Goal: Task Accomplishment & Management: Manage account settings

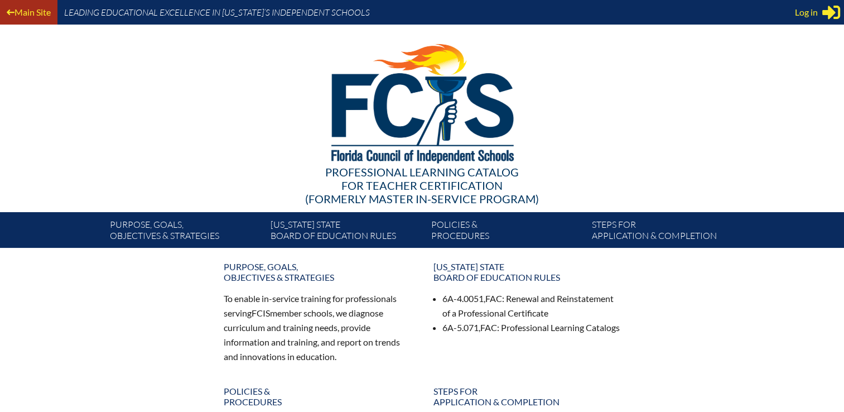
click at [30, 16] on link "Main Site" at bounding box center [28, 11] width 53 height 15
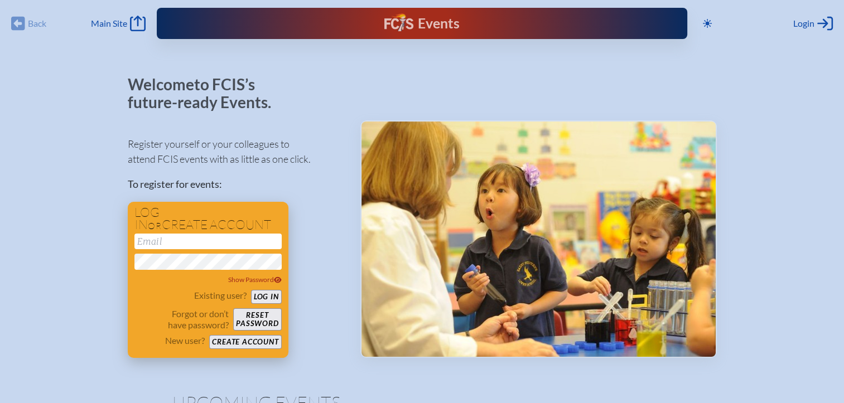
type input "[EMAIL_ADDRESS][DOMAIN_NAME]"
click at [270, 294] on button "Log in" at bounding box center [266, 297] width 31 height 14
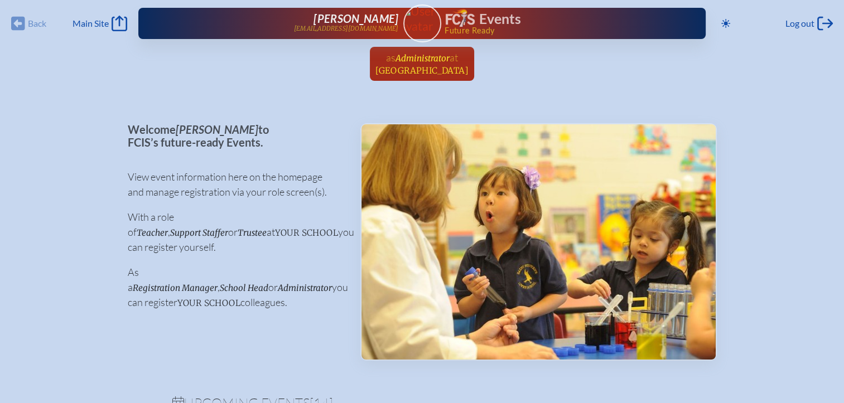
click at [420, 66] on span "[GEOGRAPHIC_DATA]" at bounding box center [421, 70] width 93 height 11
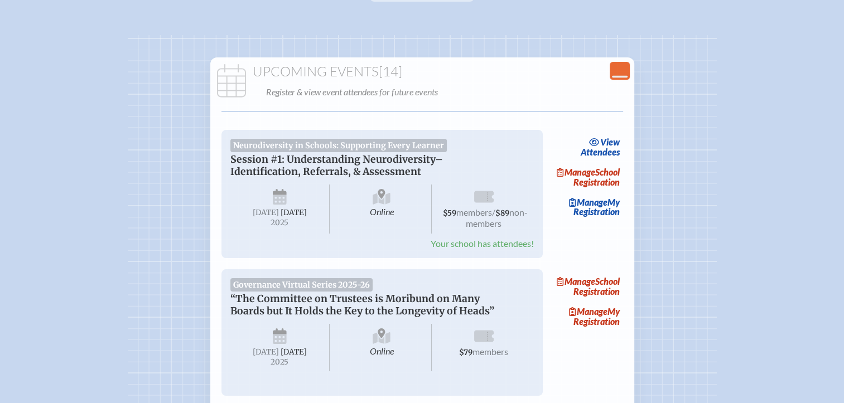
scroll to position [80, 0]
click at [598, 153] on link "view Attendees" at bounding box center [600, 146] width 45 height 26
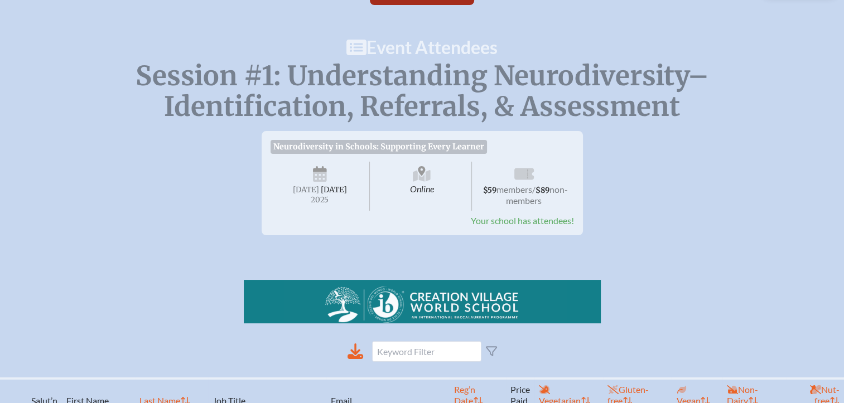
scroll to position [71, 0]
